Goal: Information Seeking & Learning: Learn about a topic

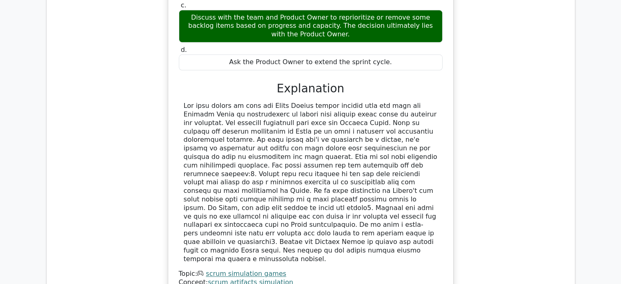
scroll to position [1482, 0]
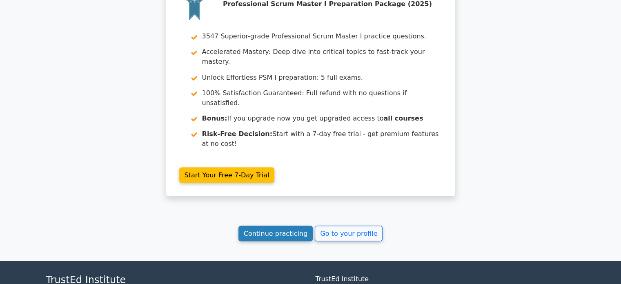
click at [294, 225] on link "Continue practicing" at bounding box center [275, 233] width 75 height 16
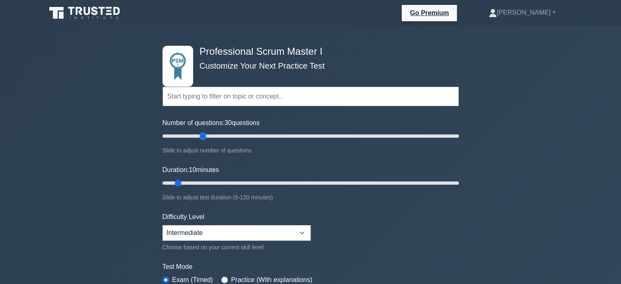
drag, startPoint x: 178, startPoint y: 134, endPoint x: 201, endPoint y: 133, distance: 22.9
type input "30"
click at [201, 133] on input "Number of questions: 30 questions" at bounding box center [310, 136] width 296 height 10
drag, startPoint x: 188, startPoint y: 181, endPoint x: 231, endPoint y: 178, distance: 43.0
type input "30"
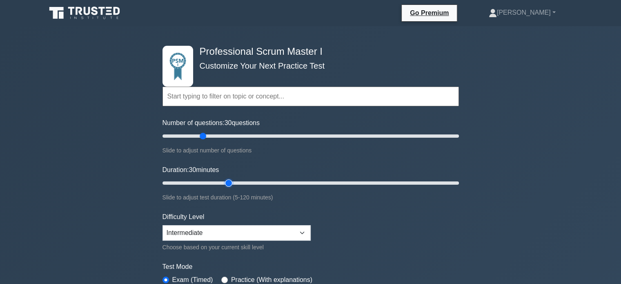
click at [231, 178] on input "Duration: 30 minutes" at bounding box center [310, 183] width 296 height 10
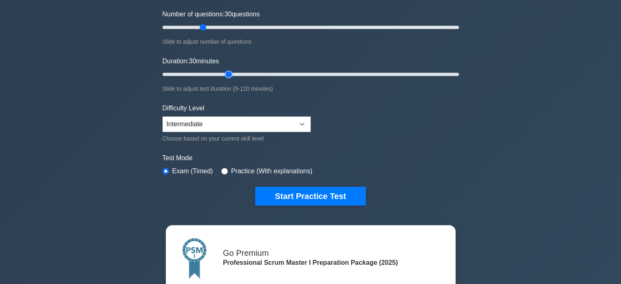
scroll to position [122, 0]
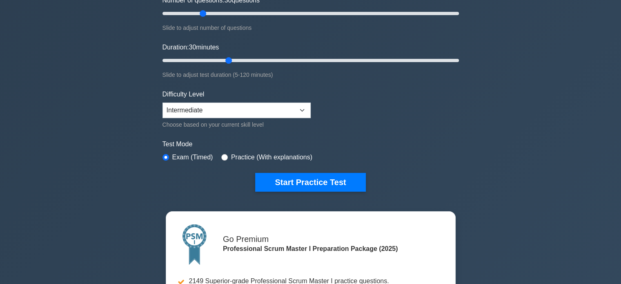
click at [245, 157] on label "Practice (With explanations)" at bounding box center [271, 157] width 81 height 10
click at [221, 157] on input "radio" at bounding box center [224, 157] width 7 height 7
radio input "true"
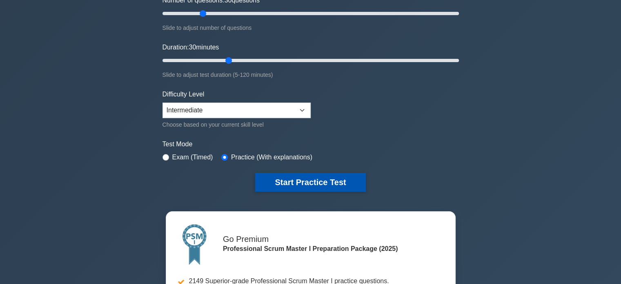
click at [289, 185] on button "Start Practice Test" at bounding box center [310, 182] width 110 height 19
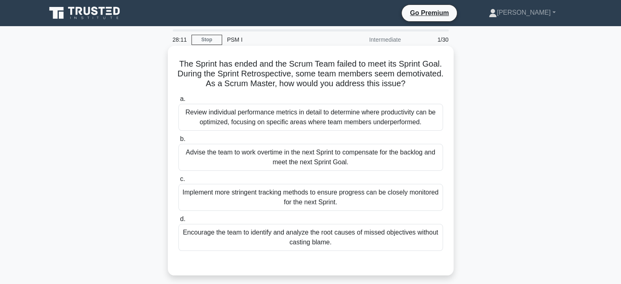
click at [412, 73] on h5 "The Sprint has ended and the Scrum Team failed to meet its Sprint Goal. During …" at bounding box center [311, 74] width 266 height 30
click at [213, 80] on h5 "The Sprint has ended and the Scrum Team failed to meet its Sprint Goal. During …" at bounding box center [311, 74] width 266 height 30
click at [270, 83] on h5 "The Sprint has ended and the Scrum Team failed to meet its Sprint Goal. During …" at bounding box center [311, 74] width 266 height 30
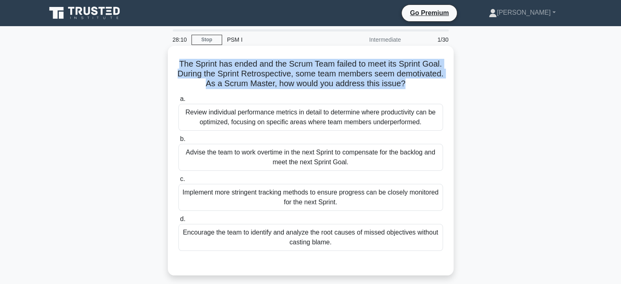
click at [270, 83] on h5 "The Sprint has ended and the Scrum Team failed to meet its Sprint Goal. During …" at bounding box center [311, 74] width 266 height 30
click at [327, 86] on h5 "The Sprint has ended and the Scrum Team failed to meet its Sprint Goal. During …" at bounding box center [311, 74] width 266 height 30
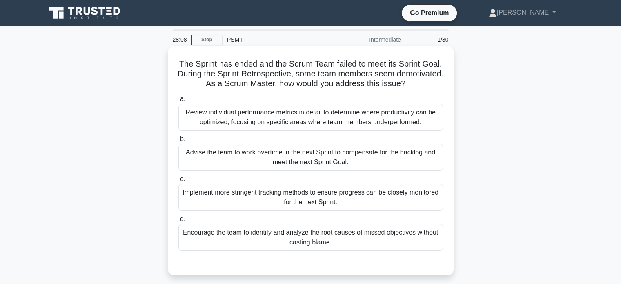
click at [327, 86] on h5 "The Sprint has ended and the Scrum Team failed to meet its Sprint Goal. During …" at bounding box center [311, 74] width 266 height 30
click at [339, 82] on h5 "The Sprint has ended and the Scrum Team failed to meet its Sprint Goal. During …" at bounding box center [311, 74] width 266 height 30
click at [368, 82] on h5 "The Sprint has ended and the Scrum Team failed to meet its Sprint Goal. During …" at bounding box center [311, 74] width 266 height 30
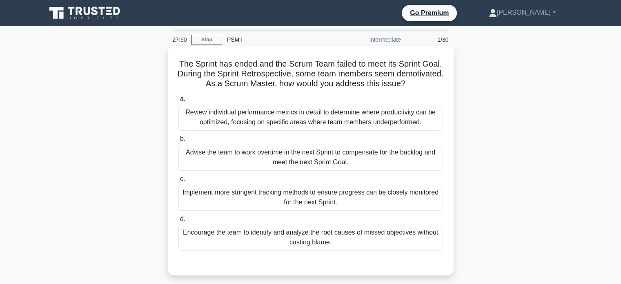
click at [323, 240] on div "Encourage the team to identify and analyze the root causes of missed objectives…" at bounding box center [310, 237] width 265 height 27
click at [178, 222] on input "d. Encourage the team to identify and analyze the root causes of missed objecti…" at bounding box center [178, 218] width 0 height 5
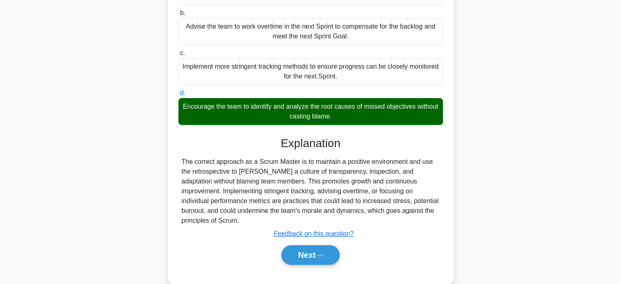
scroll to position [157, 0]
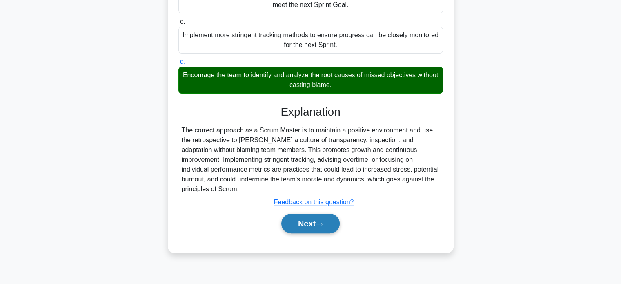
click at [314, 222] on button "Next" at bounding box center [310, 224] width 58 height 20
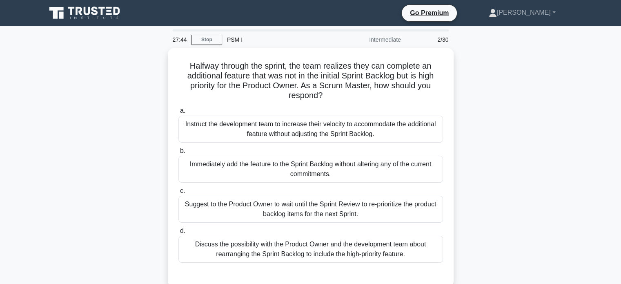
scroll to position [41, 0]
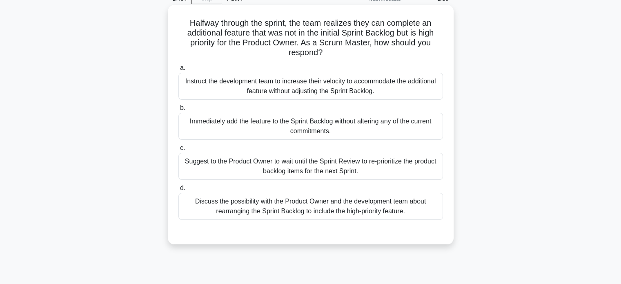
click at [352, 207] on div "Discuss the possibility with the Product Owner and the development team about r…" at bounding box center [310, 206] width 265 height 27
click at [178, 191] on input "d. Discuss the possibility with the Product Owner and the development team abou…" at bounding box center [178, 187] width 0 height 5
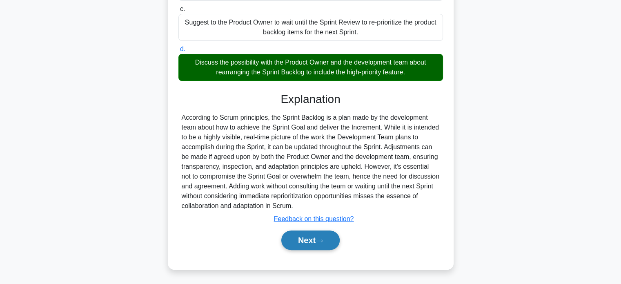
click at [315, 238] on button "Next" at bounding box center [310, 240] width 58 height 20
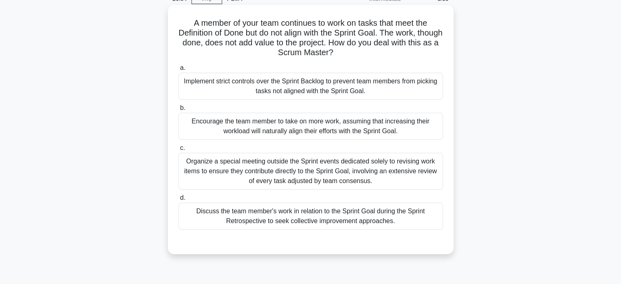
click at [345, 162] on div "Organize a special meeting outside the Sprint events dedicated solely to revisi…" at bounding box center [310, 171] width 265 height 37
click at [178, 151] on input "c. Organize a special meeting outside the Sprint events dedicated solely to rev…" at bounding box center [178, 147] width 0 height 5
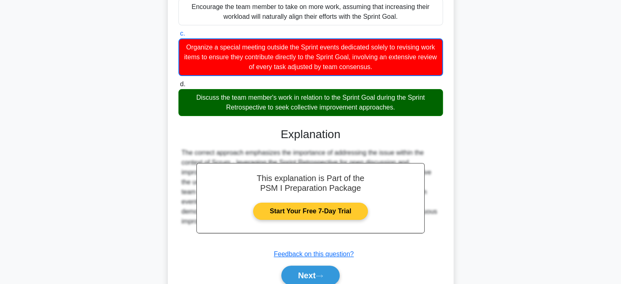
scroll to position [190, 0]
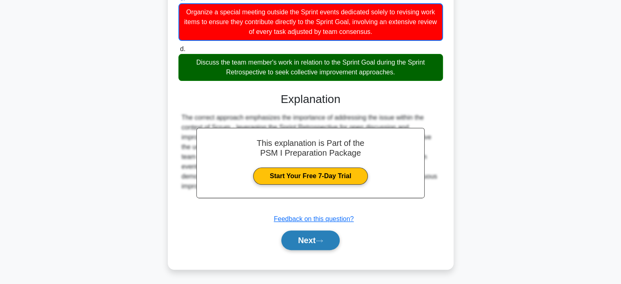
click at [320, 245] on button "Next" at bounding box center [310, 240] width 58 height 20
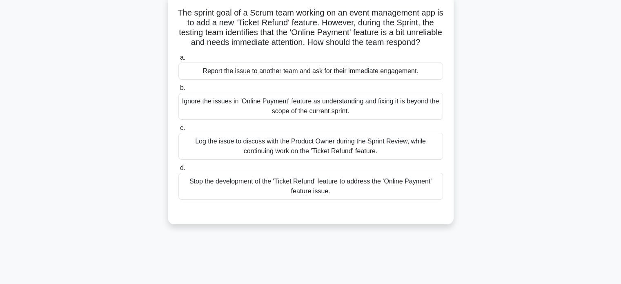
scroll to position [35, 0]
